Goal: Book appointment/travel/reservation

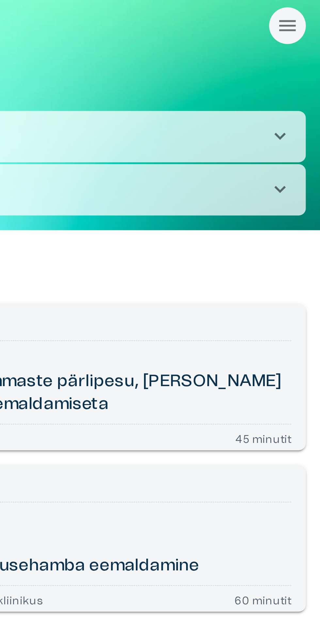
click at [305, 66] on span "chevron_right" at bounding box center [305, 68] width 8 height 8
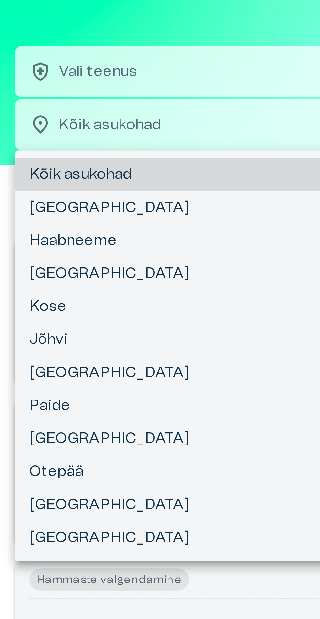
click at [22, 98] on li "[GEOGRAPHIC_DATA]" at bounding box center [159, 97] width 309 height 12
type input "**********"
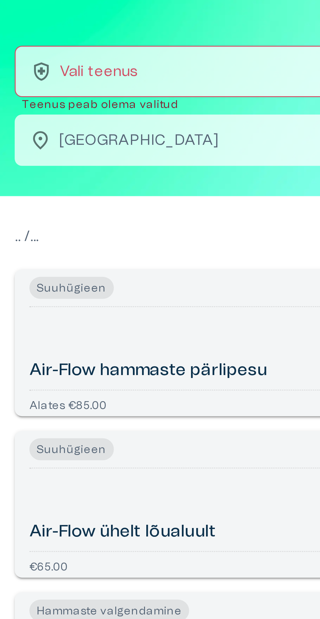
click at [28, 50] on p "Vali teenus" at bounding box center [35, 49] width 28 height 8
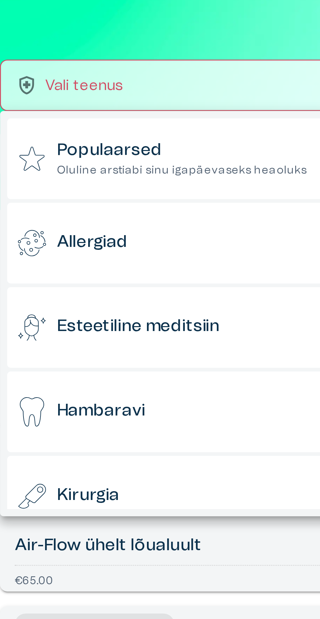
click at [55, 163] on h6 "Hambaravi" at bounding box center [40, 164] width 31 height 8
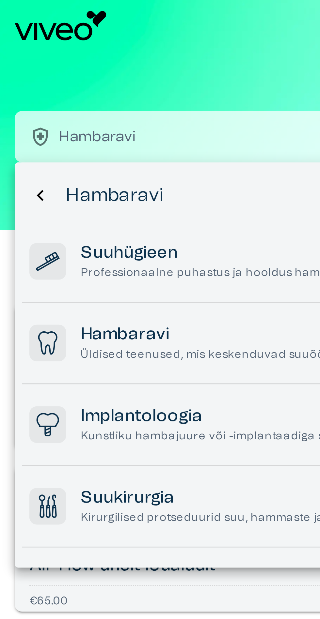
click at [55, 120] on h6 "Hambaravi" at bounding box center [120, 119] width 182 height 8
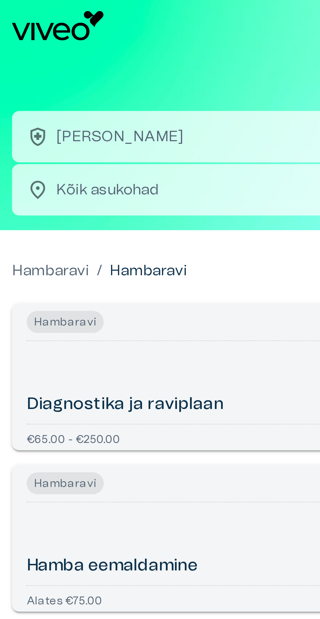
click at [48, 68] on body "Hindame teie privaatsust Kasutame küpsiseid teie sirvimiskogemuse parandamiseks…" at bounding box center [160, 309] width 320 height 619
